Goal: Check status

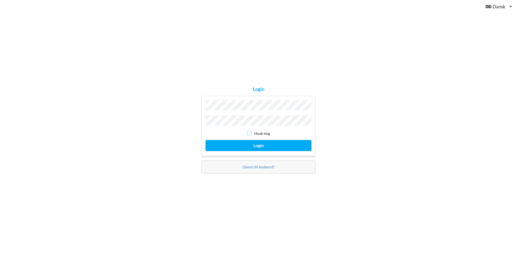
click at [249, 132] on input "checkbox" at bounding box center [249, 133] width 5 height 5
checkbox input "true"
click at [249, 144] on button "Login" at bounding box center [258, 145] width 106 height 11
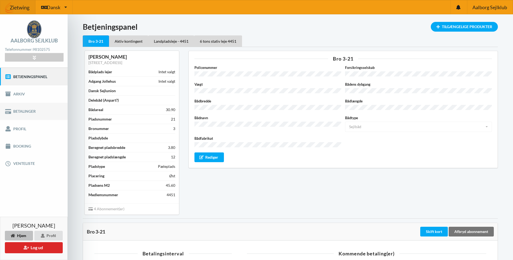
click at [25, 110] on link "Betalinger" at bounding box center [34, 111] width 68 height 17
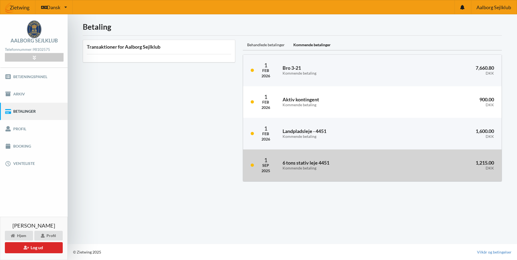
click at [300, 165] on h3 "6 tons stativ leje 4451 Kommende betaling" at bounding box center [340, 165] width 116 height 11
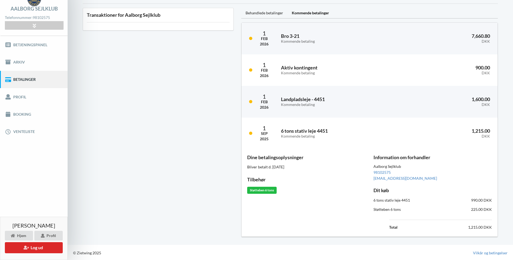
scroll to position [33, 0]
